Goal: Check status: Check status

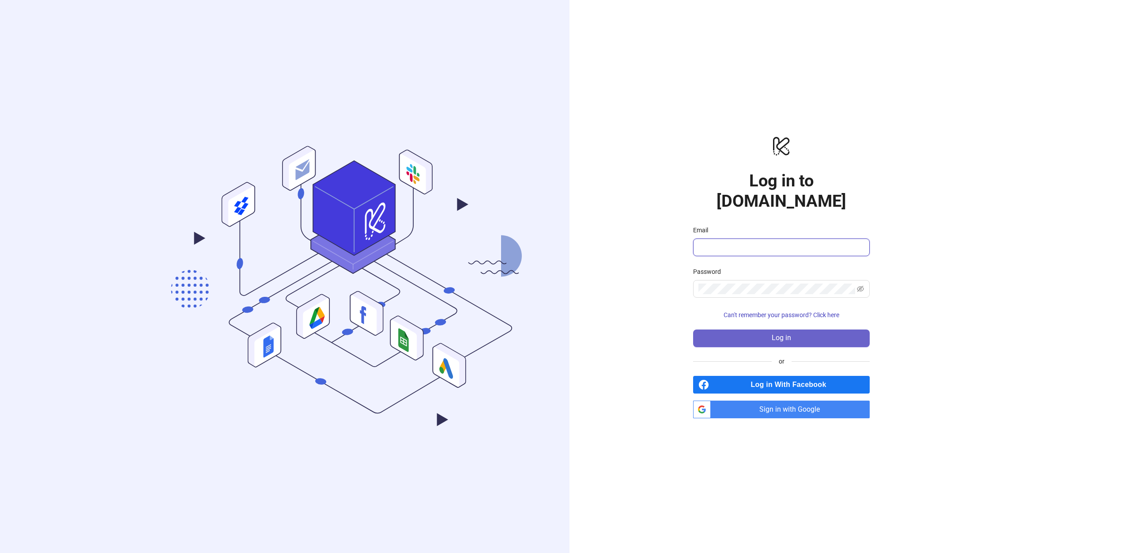
type input "**********"
click at [807, 329] on button "Log in" at bounding box center [781, 338] width 177 height 18
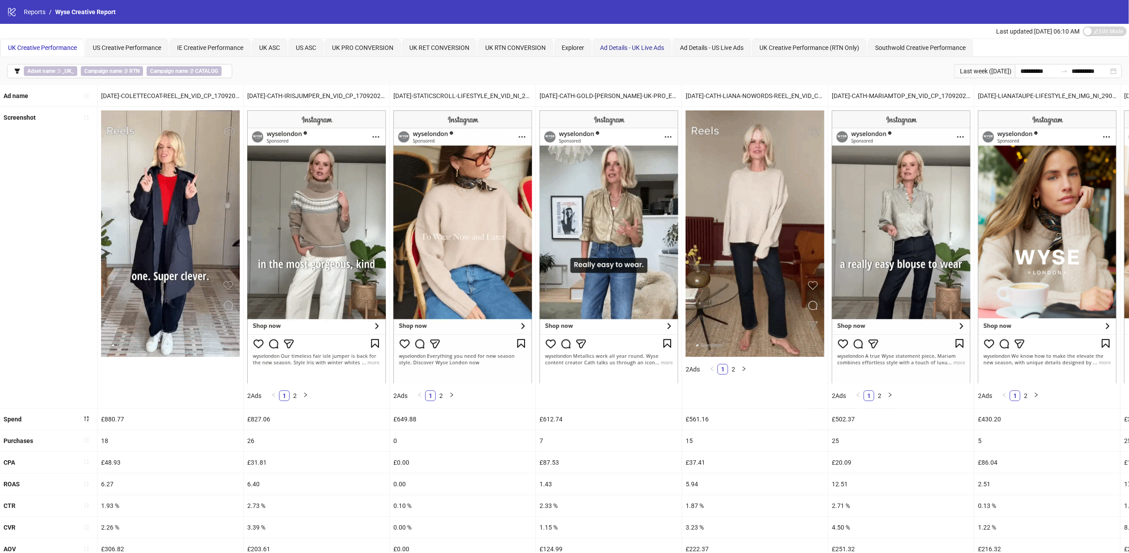
click at [656, 46] on span "Ad Details - UK Live Ads" at bounding box center [632, 47] width 64 height 7
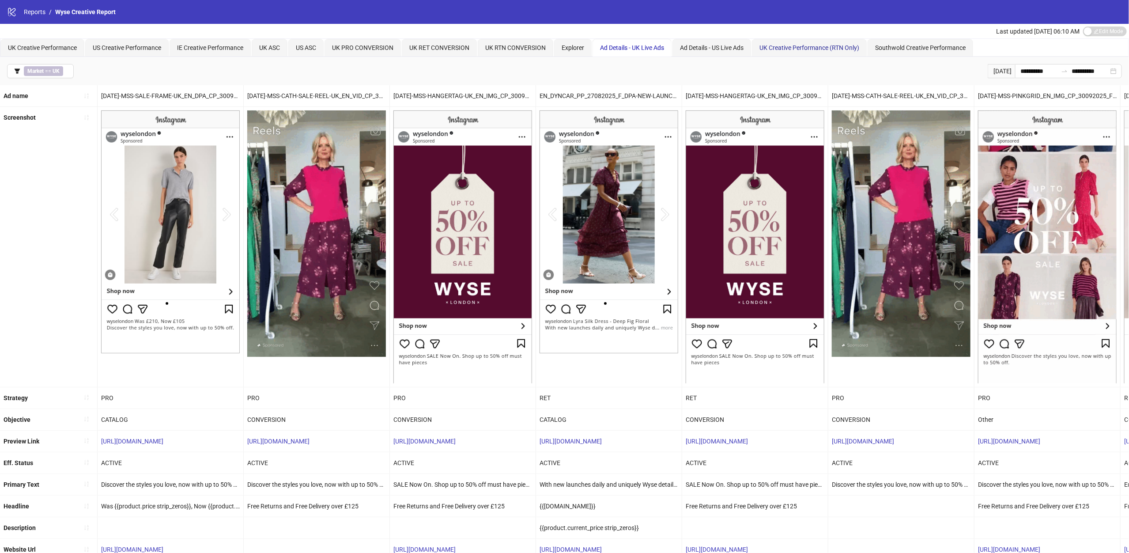
click at [829, 48] on span "UK Creative Performance (RTN Only)" at bounding box center [809, 47] width 100 height 7
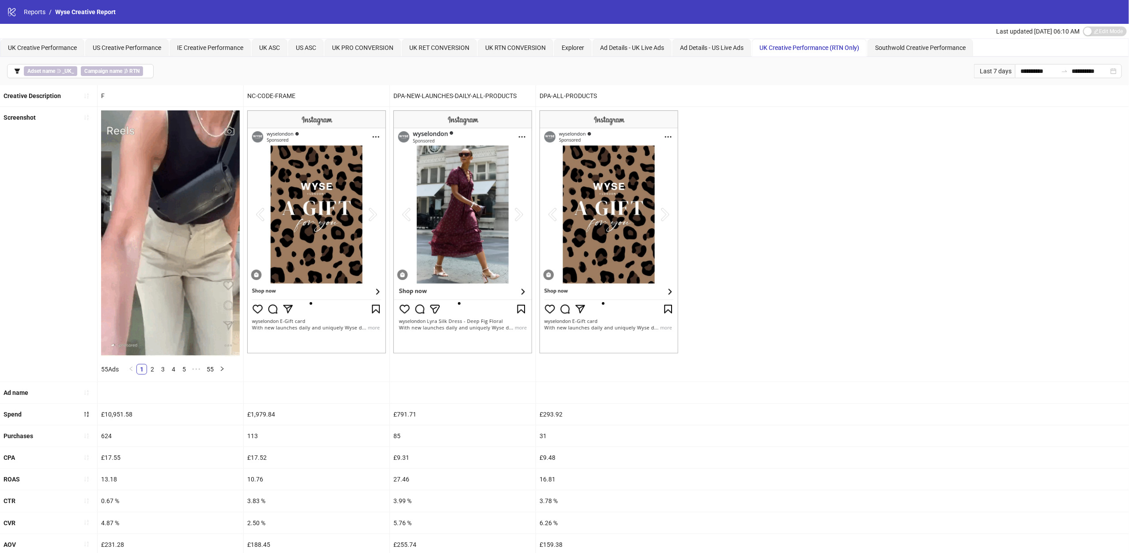
drag, startPoint x: 51, startPoint y: 175, endPoint x: -88, endPoint y: 177, distance: 138.6
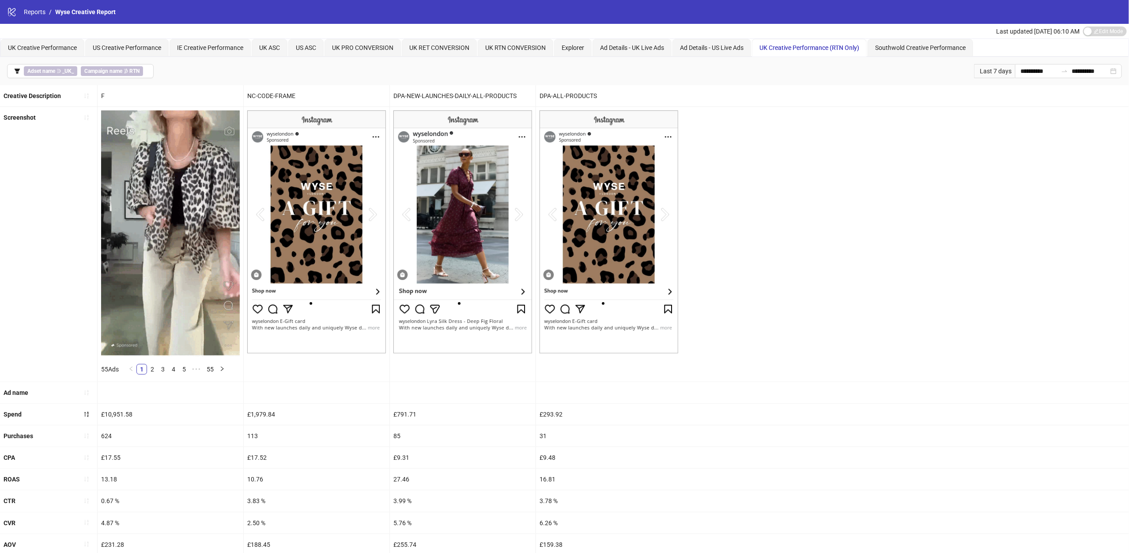
click at [0, 177] on html "**********" at bounding box center [564, 276] width 1129 height 553
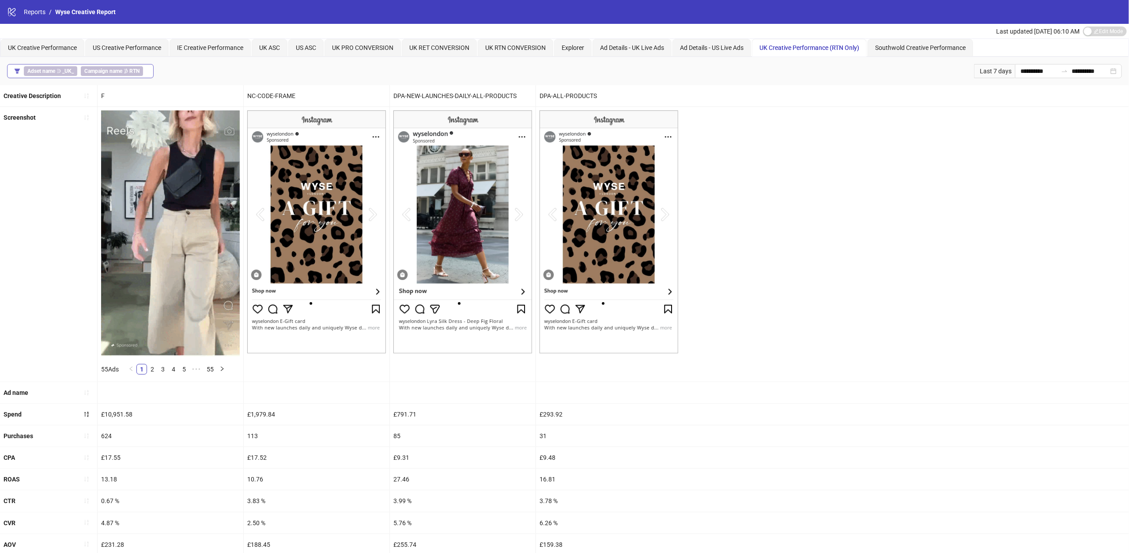
click at [108, 72] on b "Campaign name" at bounding box center [103, 71] width 38 height 6
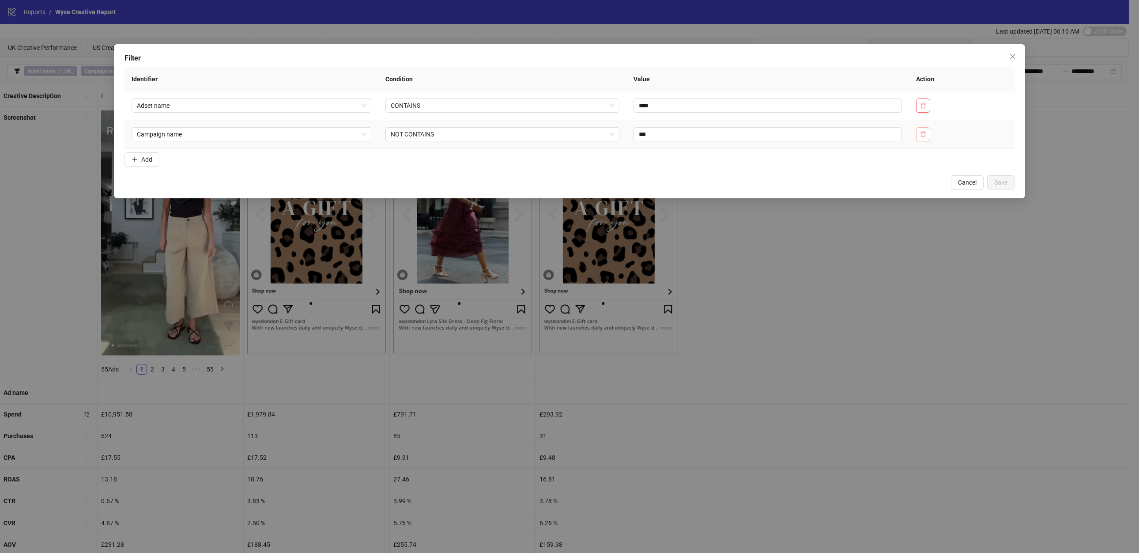
click at [919, 138] on button "button" at bounding box center [923, 134] width 14 height 14
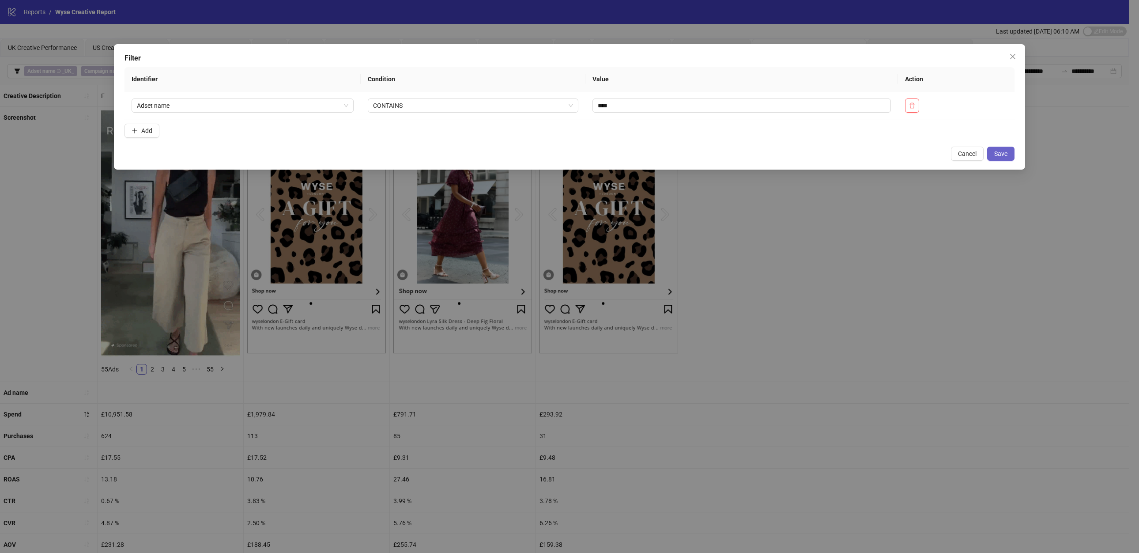
click at [1004, 160] on button "Save" at bounding box center [1000, 154] width 27 height 14
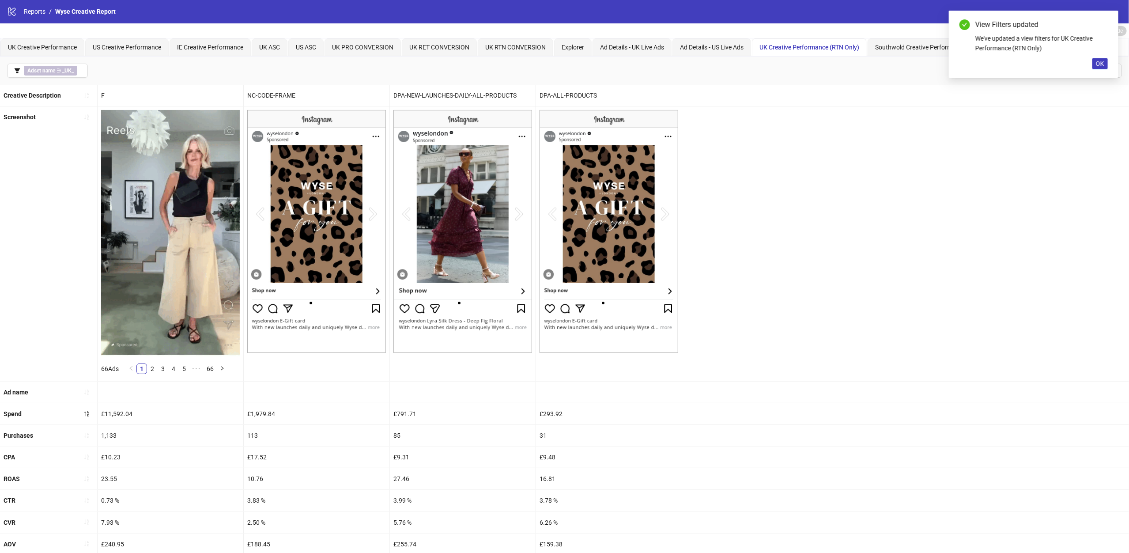
scroll to position [3, 0]
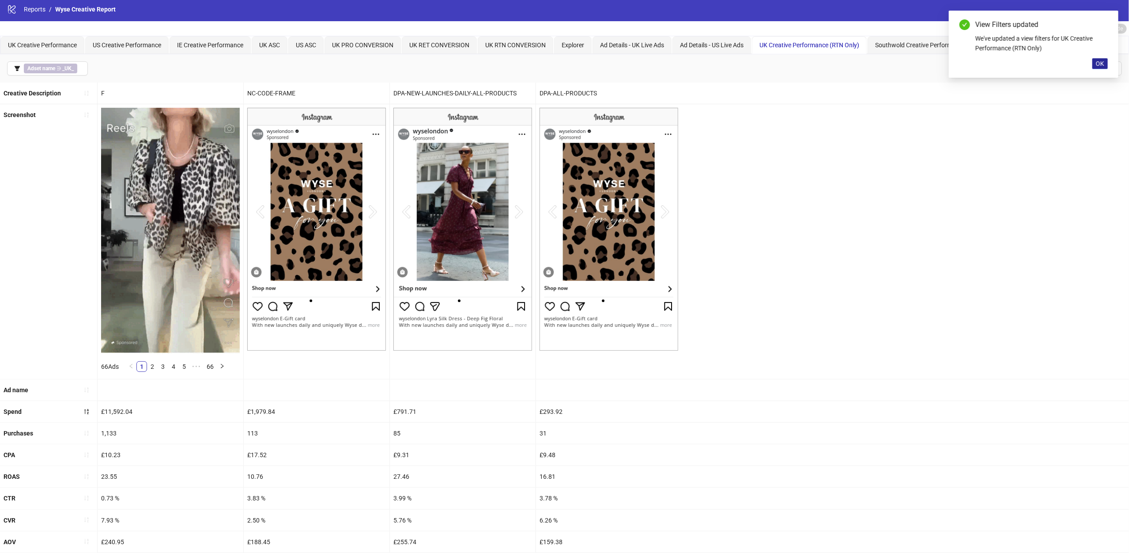
click at [1095, 64] on span "OK" at bounding box center [1099, 63] width 8 height 7
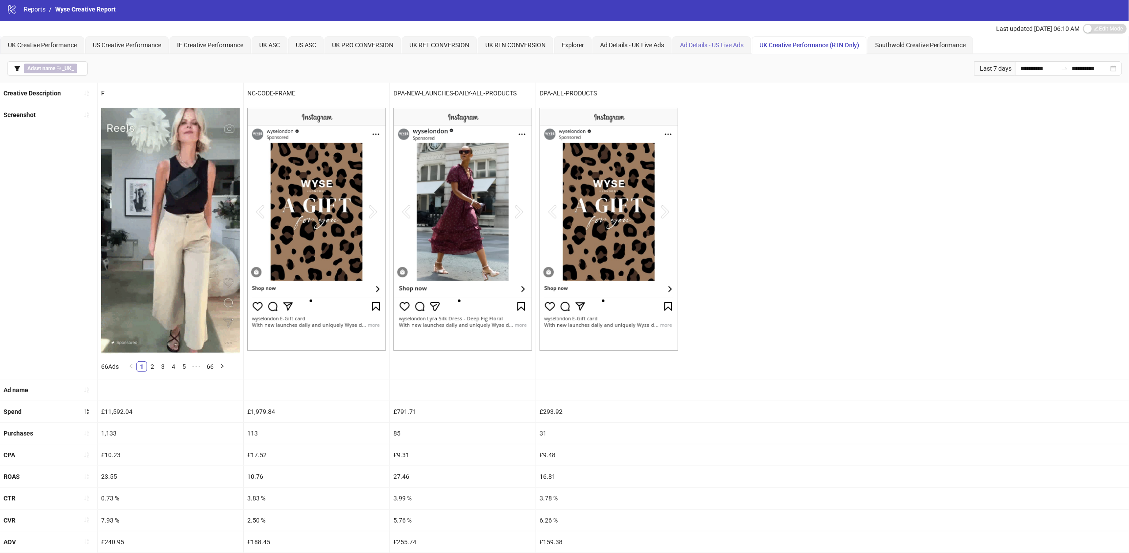
click at [751, 47] on div "Ad Details - US Live Ads" at bounding box center [711, 45] width 79 height 18
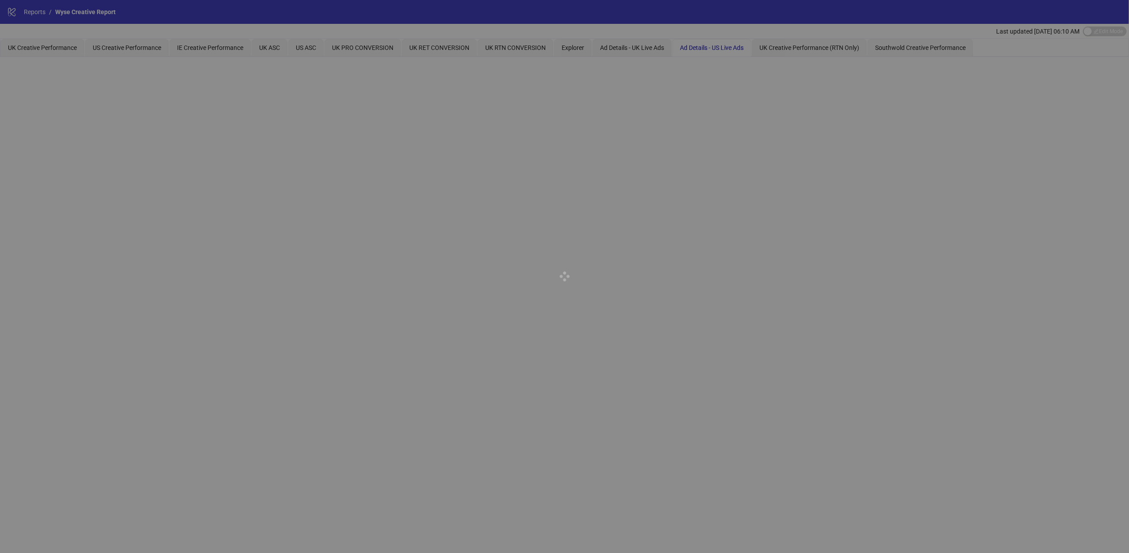
scroll to position [0, 0]
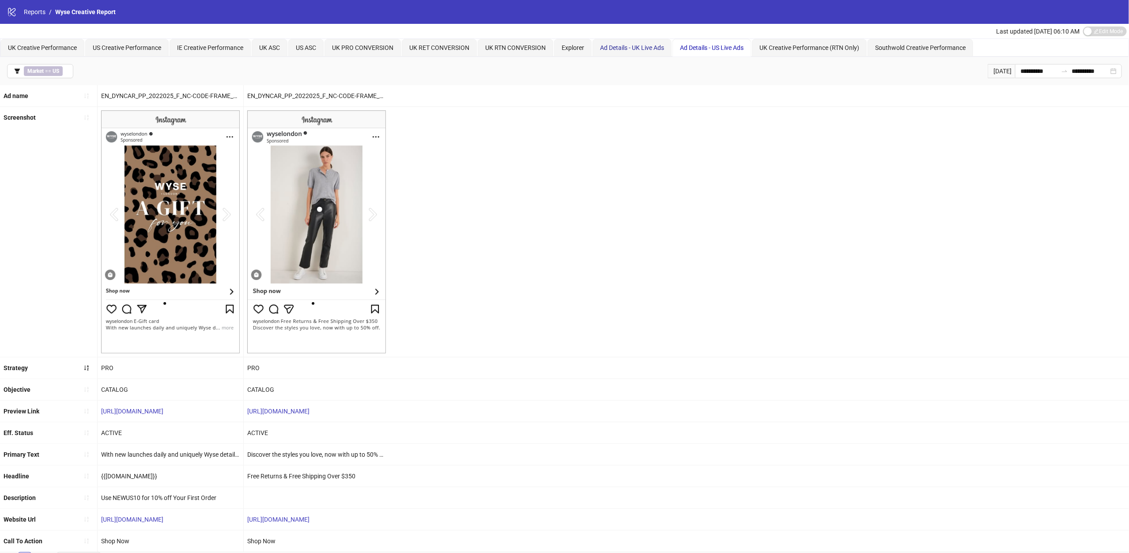
click at [623, 50] on span "Ad Details - UK Live Ads" at bounding box center [632, 47] width 64 height 7
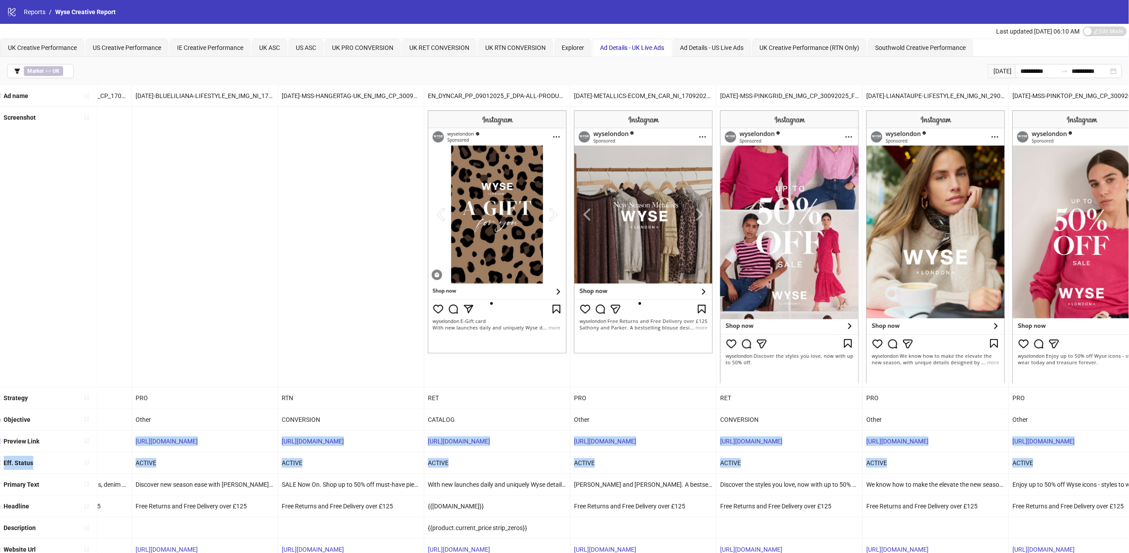
scroll to position [0, 1895]
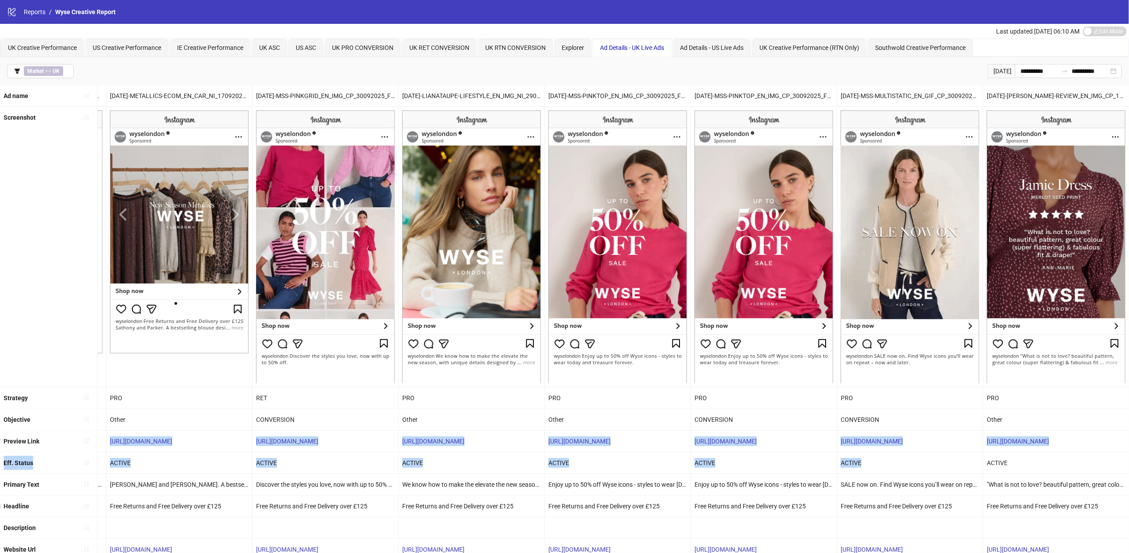
drag, startPoint x: 978, startPoint y: 440, endPoint x: 1204, endPoint y: 422, distance: 226.3
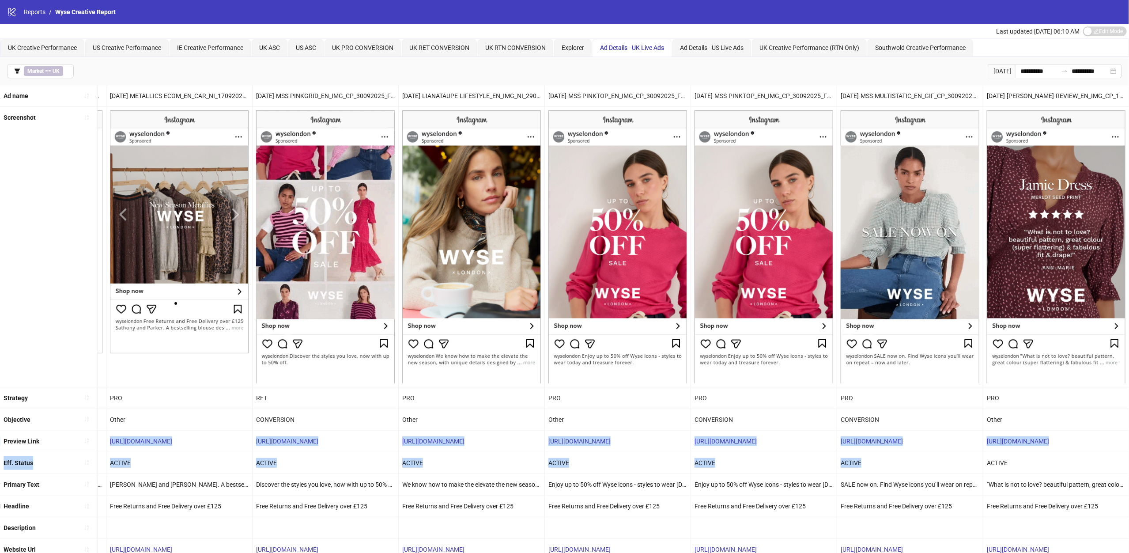
click at [1129, 422] on html "**********" at bounding box center [564, 276] width 1129 height 553
